Goal: Task Accomplishment & Management: Manage account settings

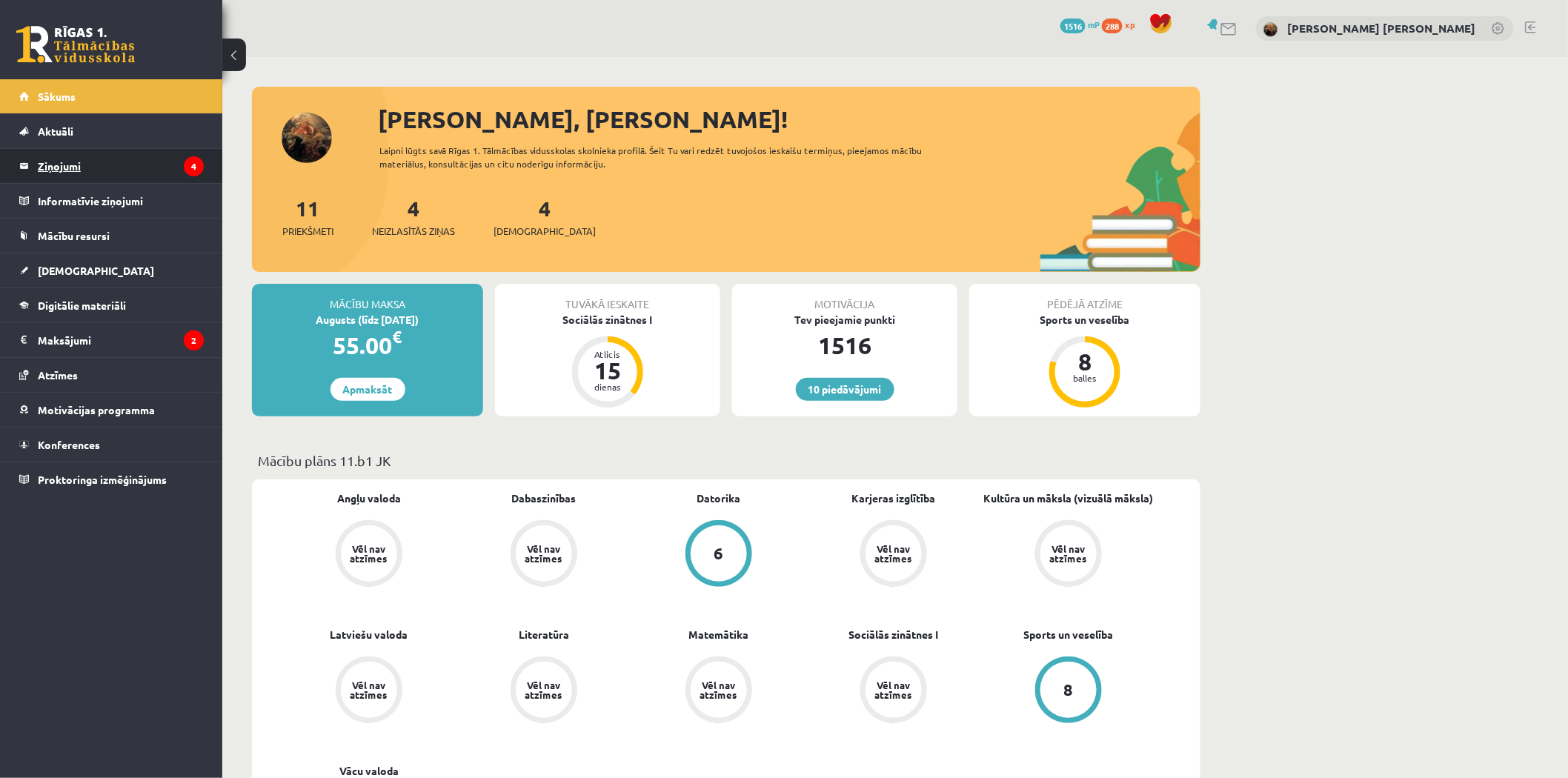
click at [58, 160] on legend "Ziņojumi 4" at bounding box center [121, 165] width 166 height 34
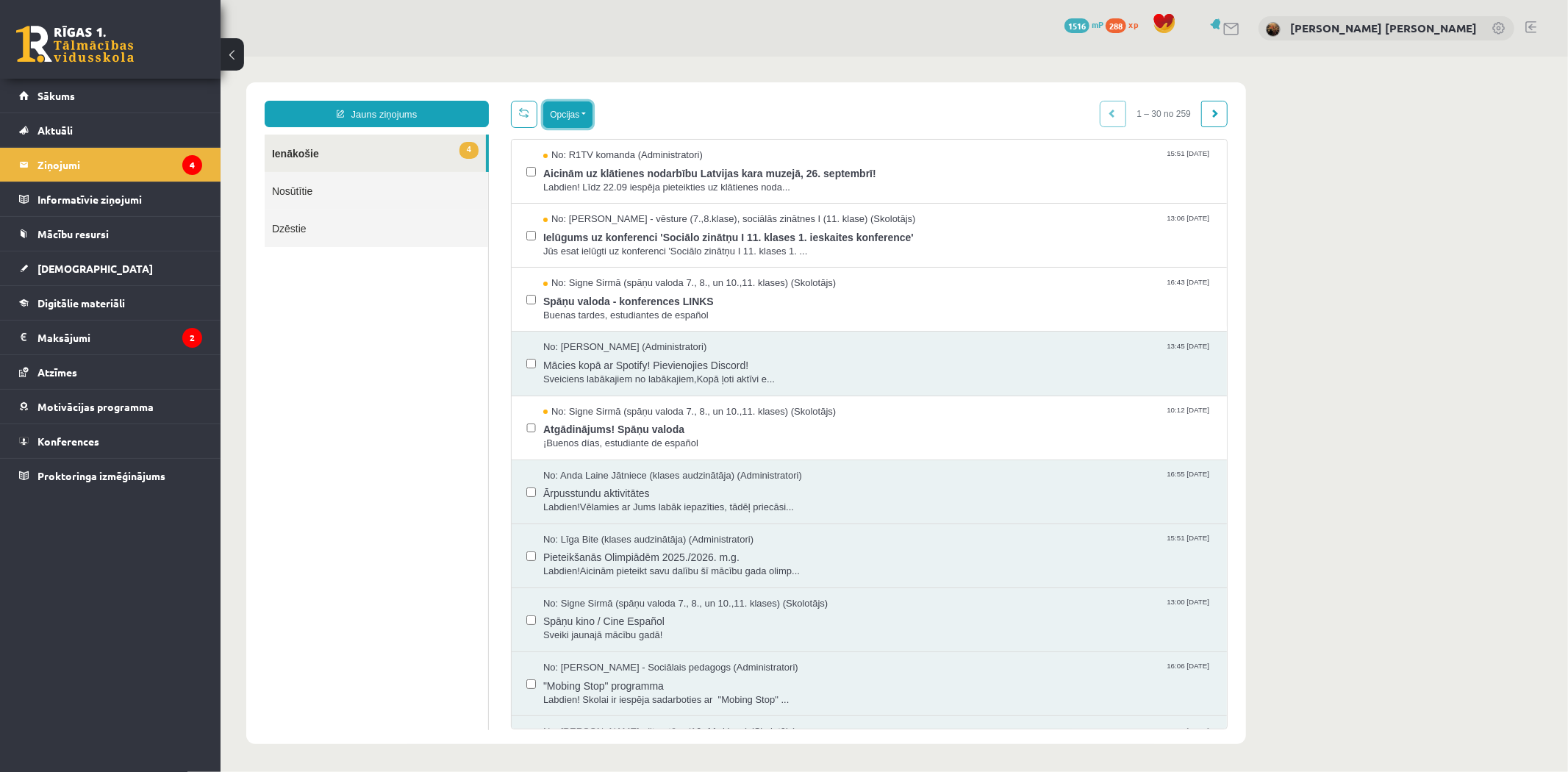
drag, startPoint x: 566, startPoint y: 108, endPoint x: 567, endPoint y: 115, distance: 7.1
click at [566, 108] on button "Opcijas" at bounding box center [567, 113] width 49 height 27
click at [608, 183] on link "Atzīmēt visus kā lasītus" at bounding box center [658, 187] width 193 height 15
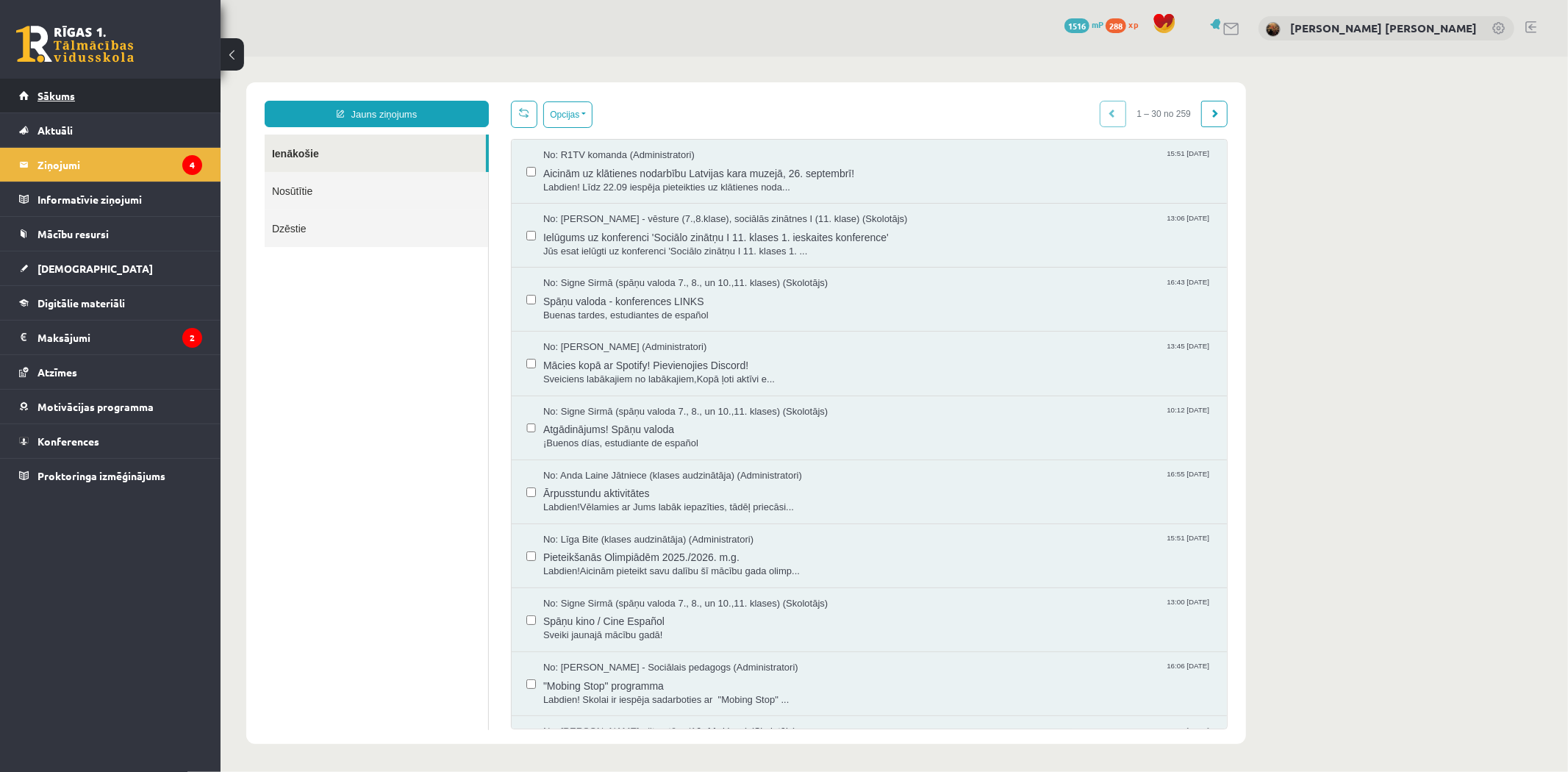
click at [61, 99] on span "Sākums" at bounding box center [56, 96] width 38 height 13
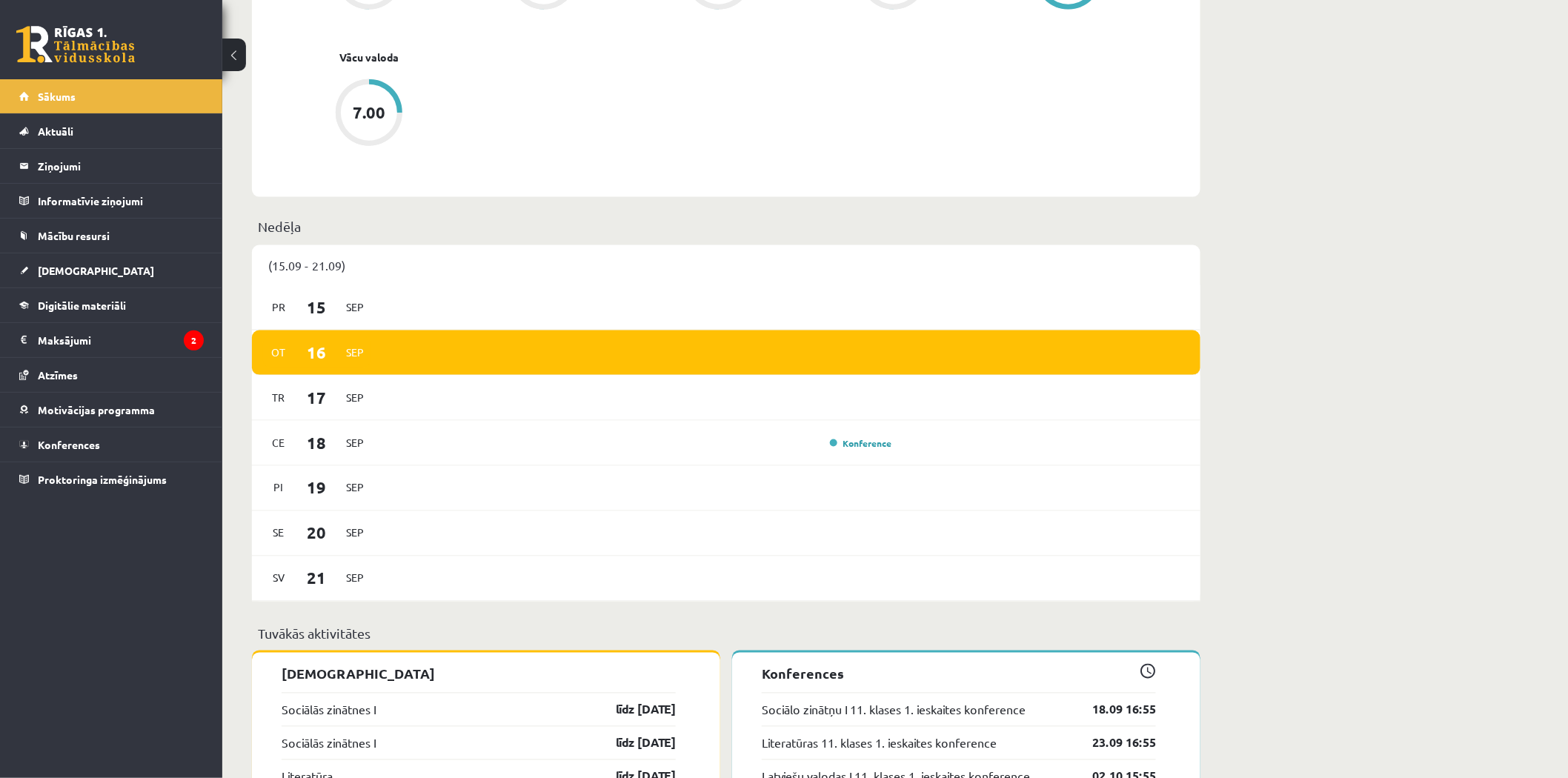
scroll to position [784, 0]
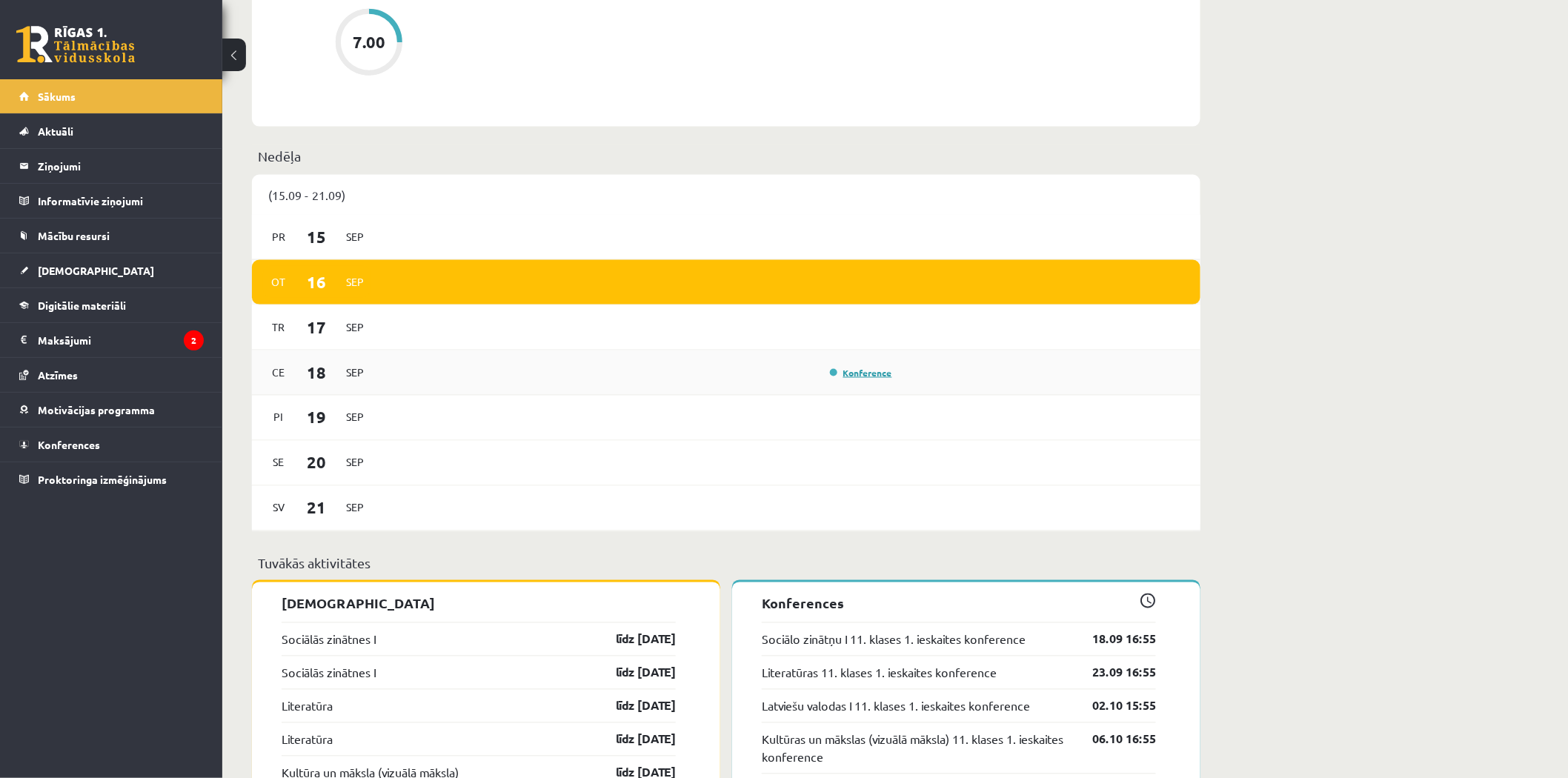
click at [847, 368] on link "Konference" at bounding box center [861, 372] width 62 height 12
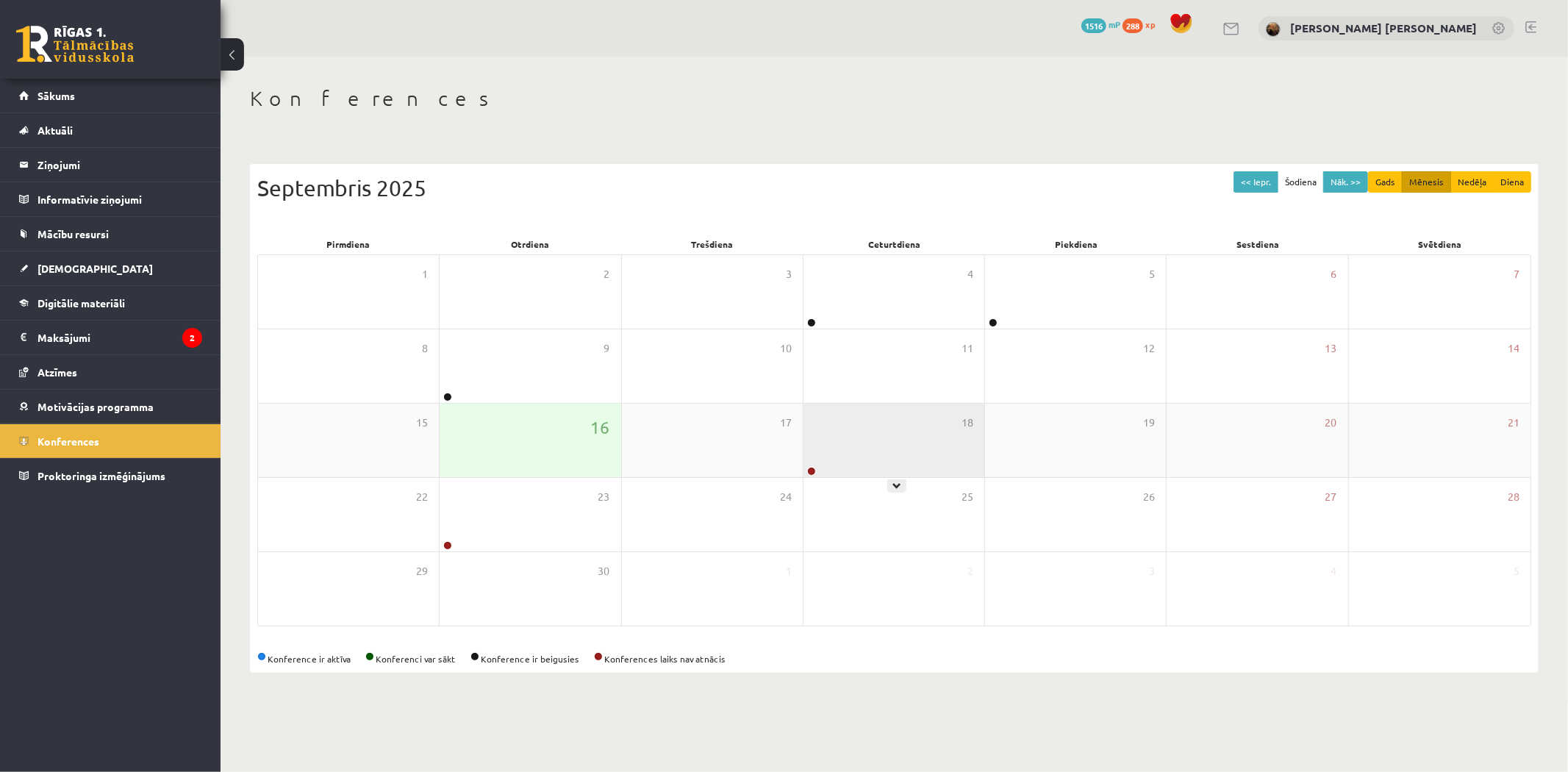
click at [854, 468] on div "18" at bounding box center [894, 440] width 181 height 74
